Goal: Find specific page/section: Find specific page/section

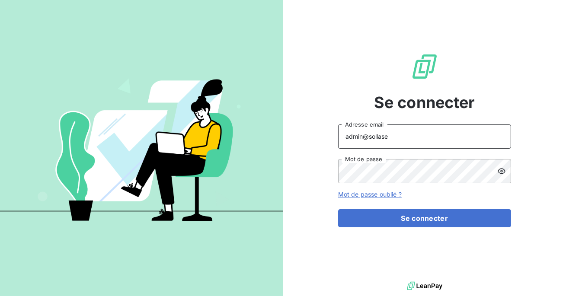
click at [402, 134] on input "admin@sollase" at bounding box center [424, 136] width 173 height 24
type input "admin@ariesconsultingfzco"
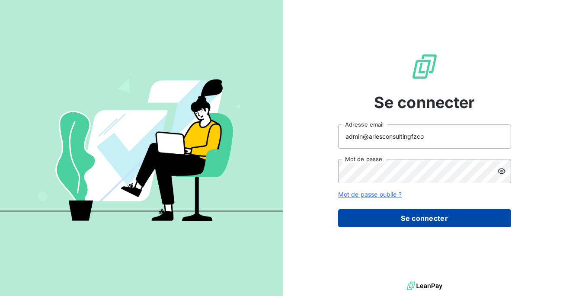
click at [398, 220] on button "Se connecter" at bounding box center [424, 218] width 173 height 18
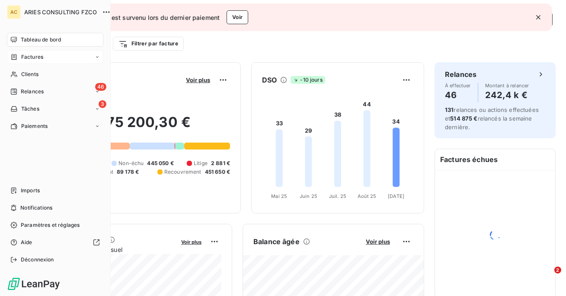
click at [26, 63] on div "Factures" at bounding box center [55, 57] width 96 height 14
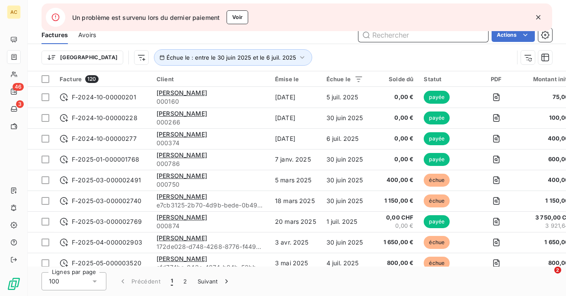
paste input "VANOVERFELD"
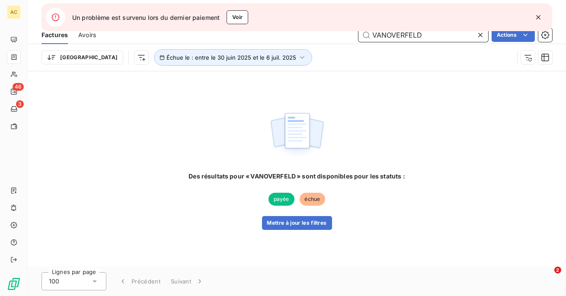
type input "VANOVERFELD"
click at [536, 19] on icon "button" at bounding box center [538, 17] width 9 height 9
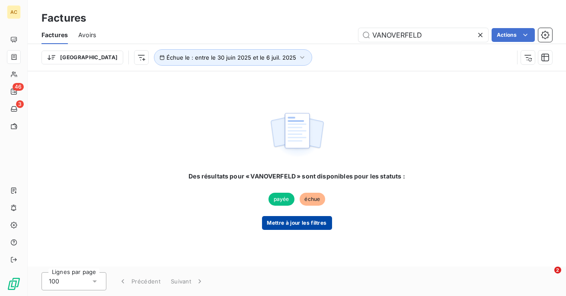
click at [309, 227] on button "Mettre à jour les filtres" at bounding box center [297, 223] width 70 height 14
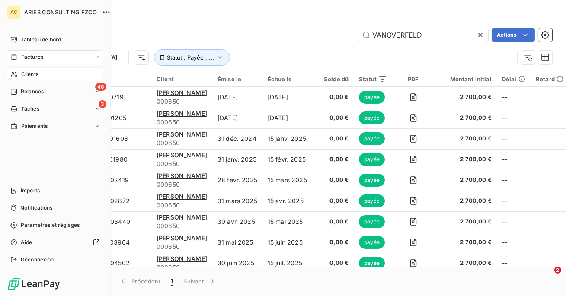
click at [23, 76] on span "Clients" at bounding box center [29, 74] width 17 height 8
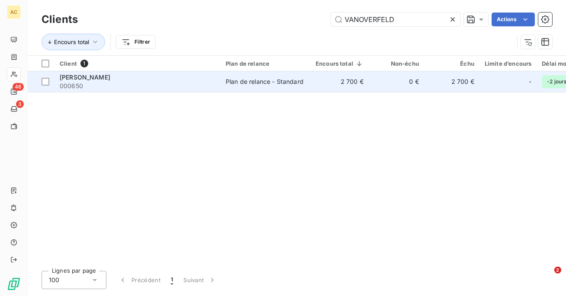
type input "VANOVERFELD"
click at [292, 83] on div "Plan de relance - Standard" at bounding box center [265, 81] width 78 height 9
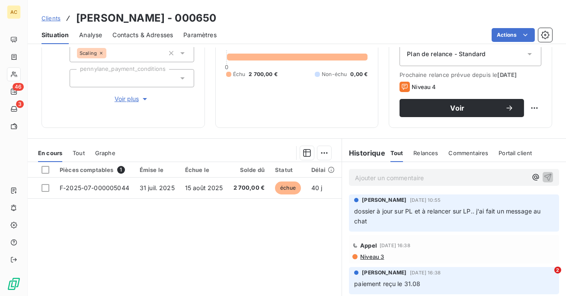
scroll to position [136, 0]
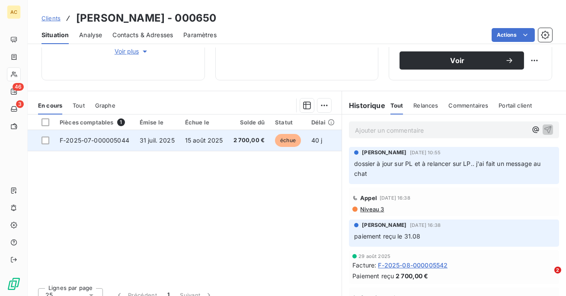
click at [240, 142] on span "2 700,00 €" at bounding box center [249, 140] width 32 height 9
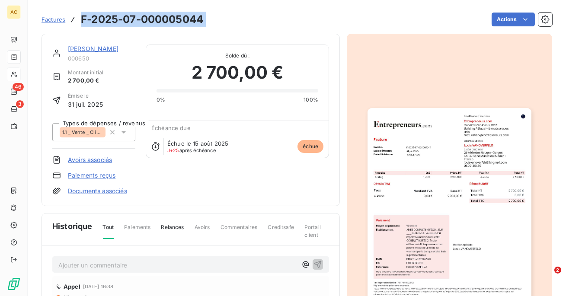
drag, startPoint x: 213, startPoint y: 15, endPoint x: 81, endPoint y: 13, distance: 131.9
click at [81, 13] on div "Factures F-2025-07-000005044 Actions" at bounding box center [296, 19] width 511 height 18
copy section "F-2025-07-000005044 Actions"
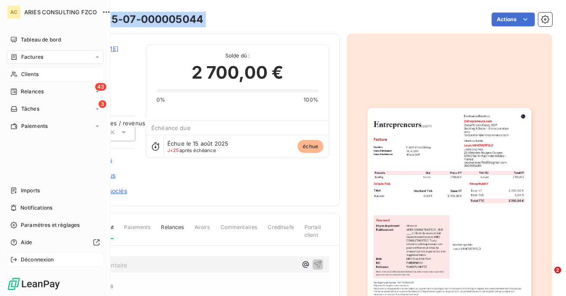
click at [37, 262] on span "Déconnexion" at bounding box center [37, 260] width 33 height 8
